Goal: Task Accomplishment & Management: Manage account settings

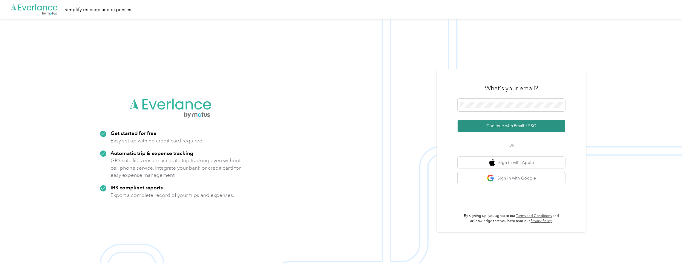
click at [497, 125] on button "Continue with Email / SSO" at bounding box center [512, 126] width 108 height 13
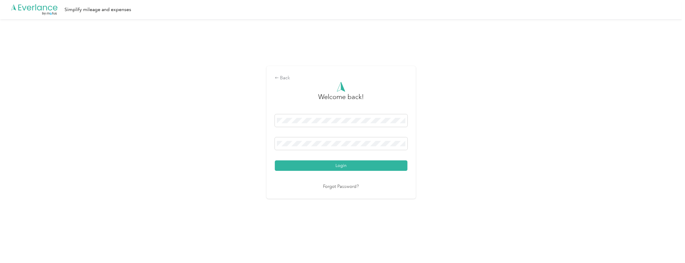
click at [331, 163] on button "Login" at bounding box center [341, 165] width 133 height 10
